Goal: Find specific page/section: Find specific page/section

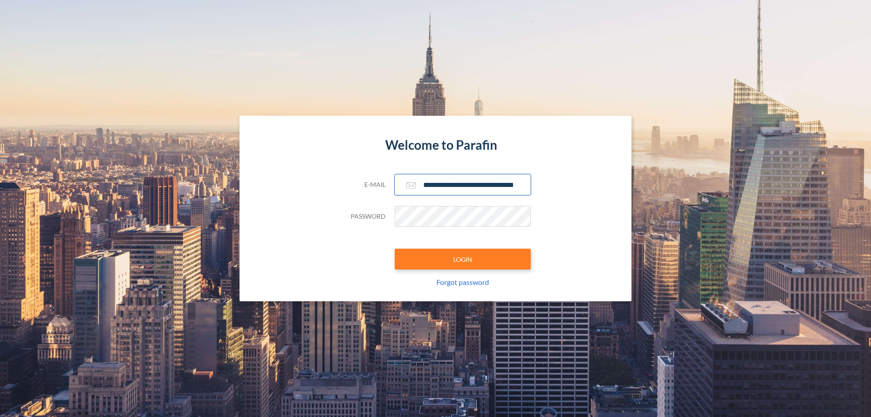
scroll to position [0, 15]
type input "**********"
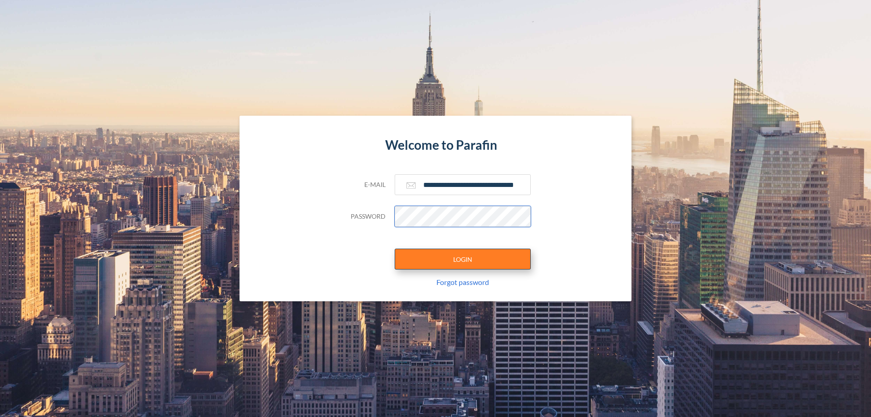
scroll to position [0, 0]
click at [463, 259] on button "LOGIN" at bounding box center [463, 259] width 136 height 21
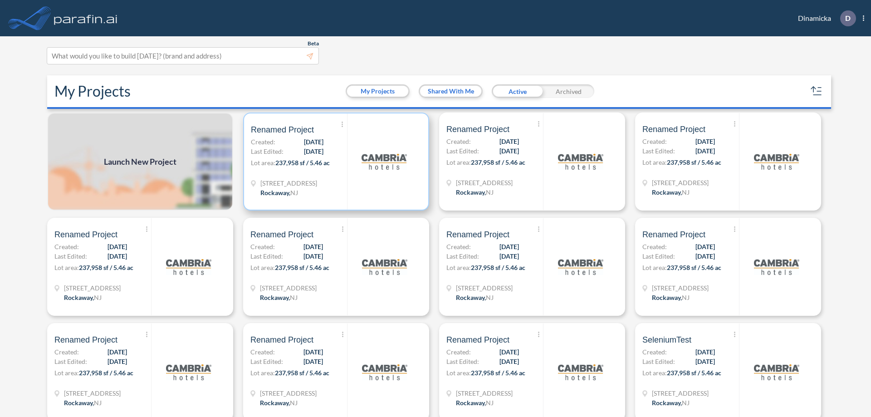
scroll to position [2, 0]
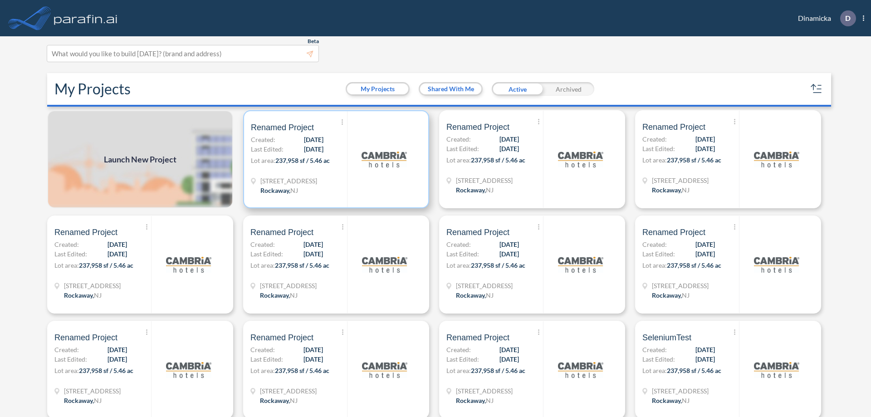
click at [334, 159] on p "Lot area: 237,958 sf / 5.46 ac" at bounding box center [299, 162] width 96 height 13
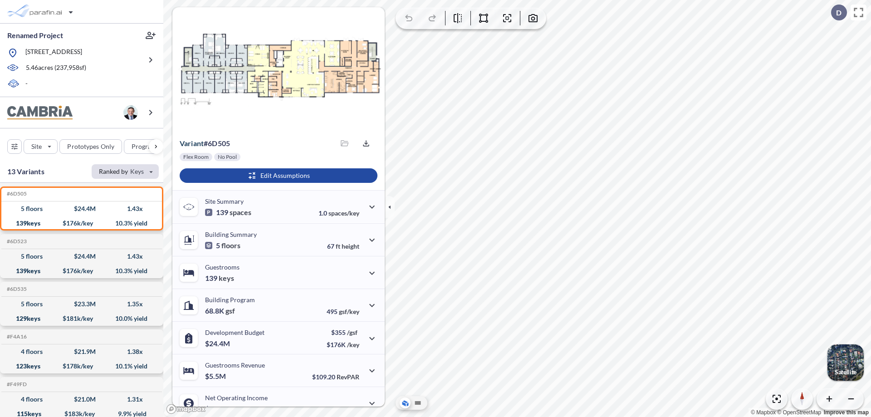
click at [125, 171] on div "button" at bounding box center [125, 171] width 67 height 15
